Goal: Navigation & Orientation: Find specific page/section

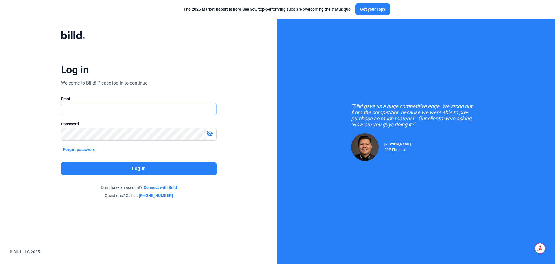
type input "[PERSON_NAME][EMAIL_ADDRESS][DOMAIN_NAME]"
click at [121, 170] on button "Log in" at bounding box center [139, 168] width 156 height 13
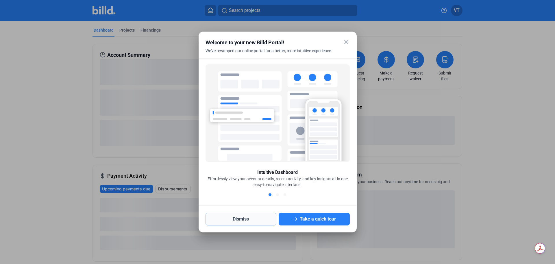
click at [245, 221] on button "Dismiss" at bounding box center [241, 218] width 71 height 13
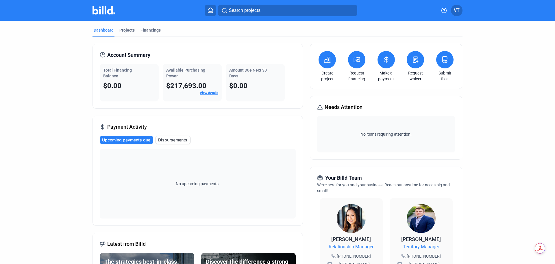
click at [127, 26] on mat-tab-group "Dashboard Projects Financings Account Summary Total Financing Balance $0.00 Ava…" at bounding box center [278, 218] width 370 height 394
click at [129, 31] on div "Projects" at bounding box center [126, 30] width 15 height 6
